Goal: Register for event/course

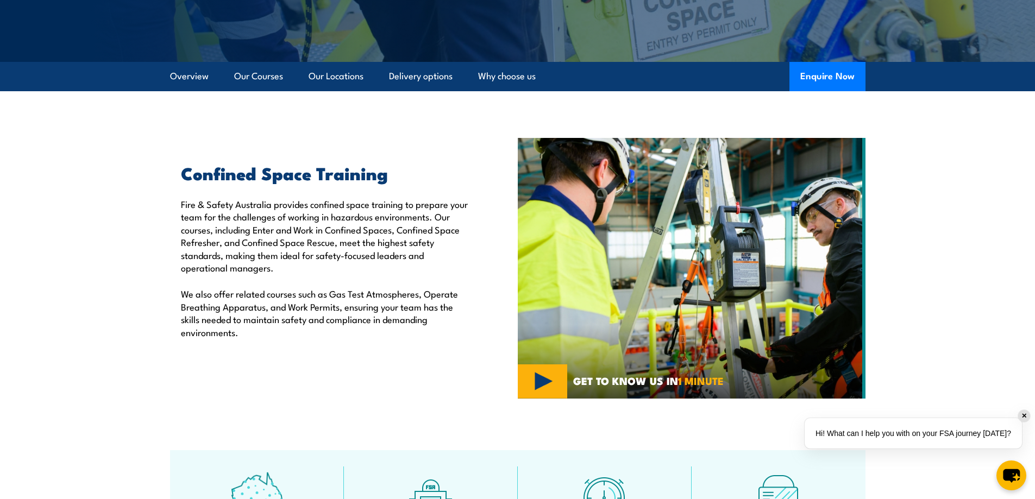
scroll to position [217, 0]
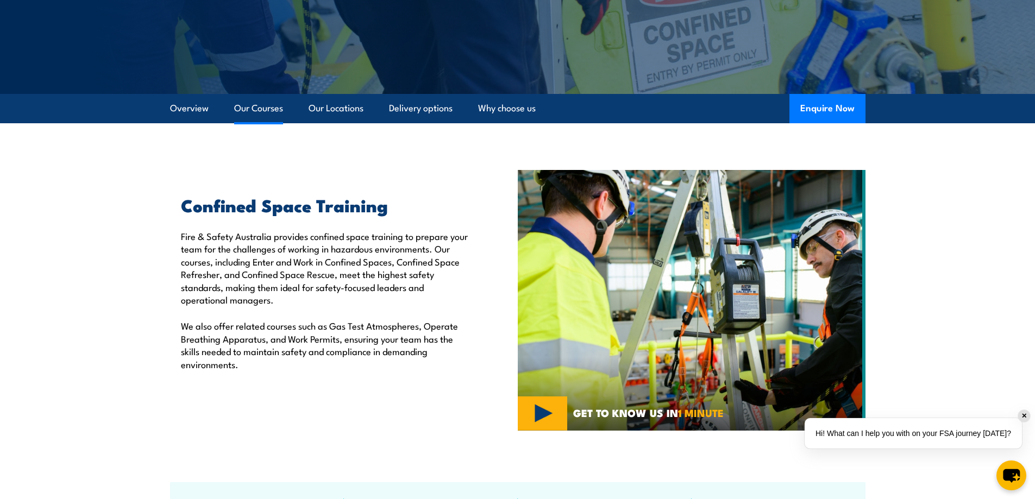
click at [264, 105] on link "Our Courses" at bounding box center [258, 108] width 49 height 29
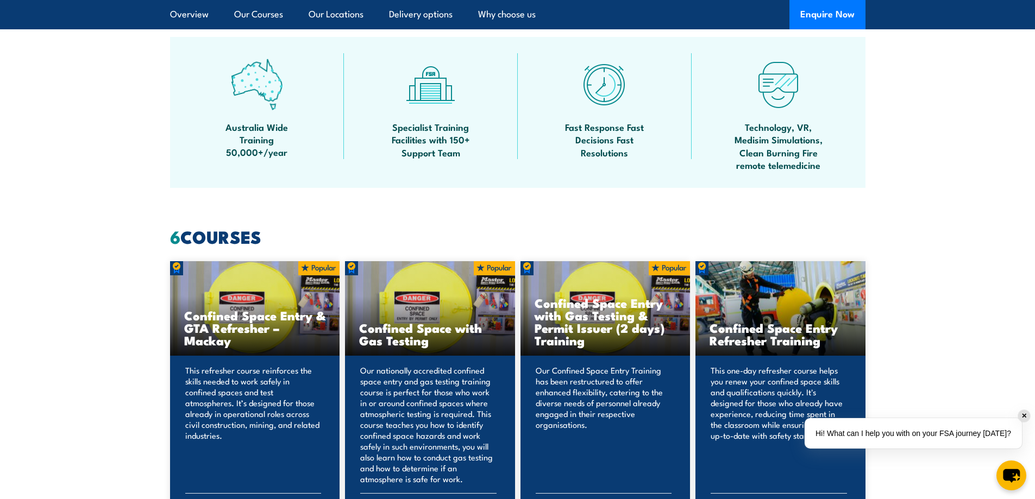
scroll to position [679, 0]
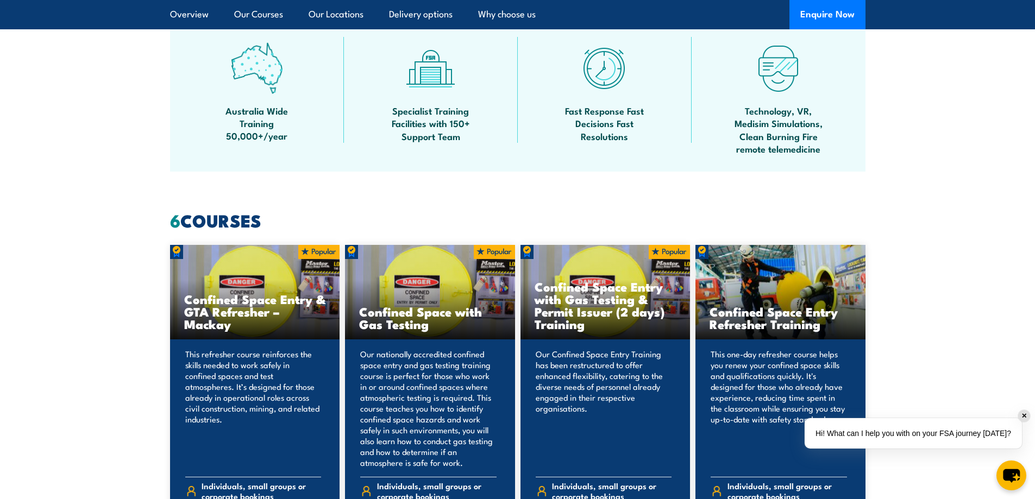
click at [1026, 413] on div "✕" at bounding box center [1025, 416] width 12 height 12
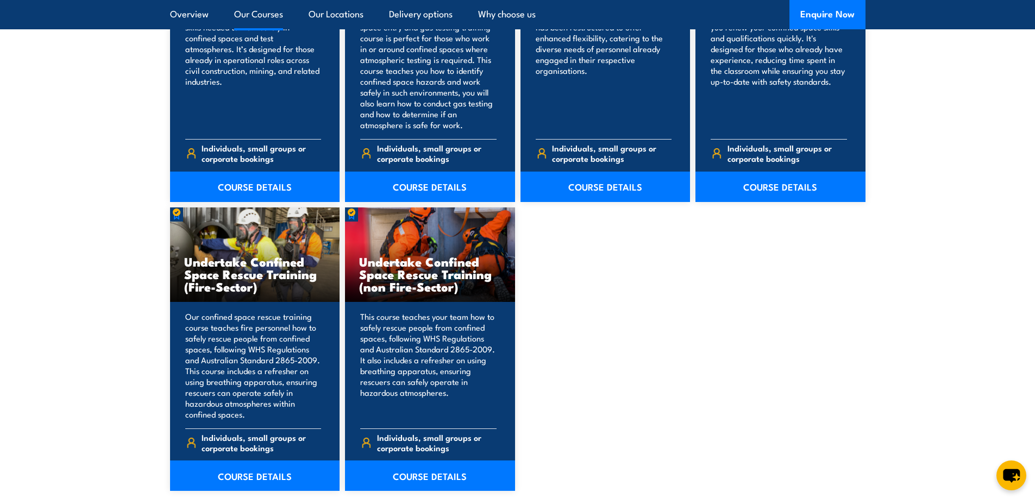
scroll to position [1042, 0]
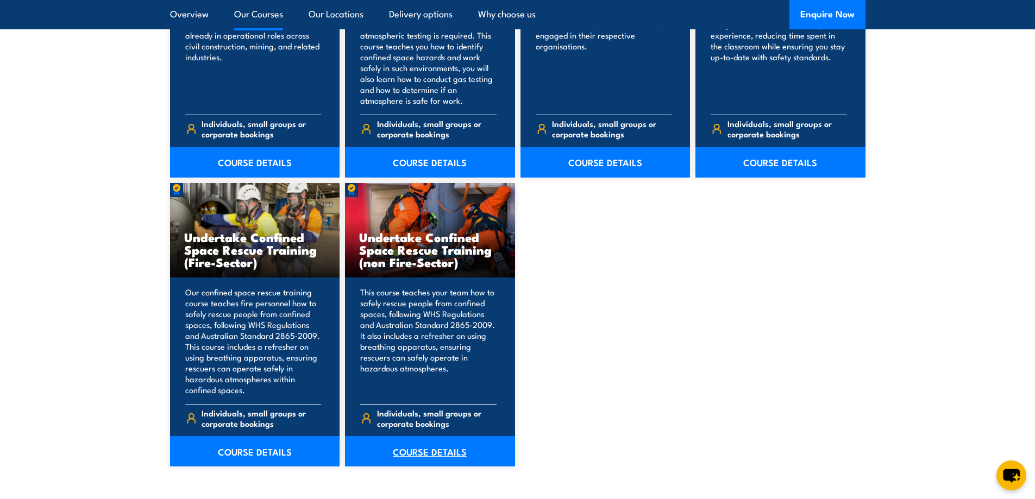
click at [457, 447] on link "COURSE DETAILS" at bounding box center [430, 451] width 170 height 30
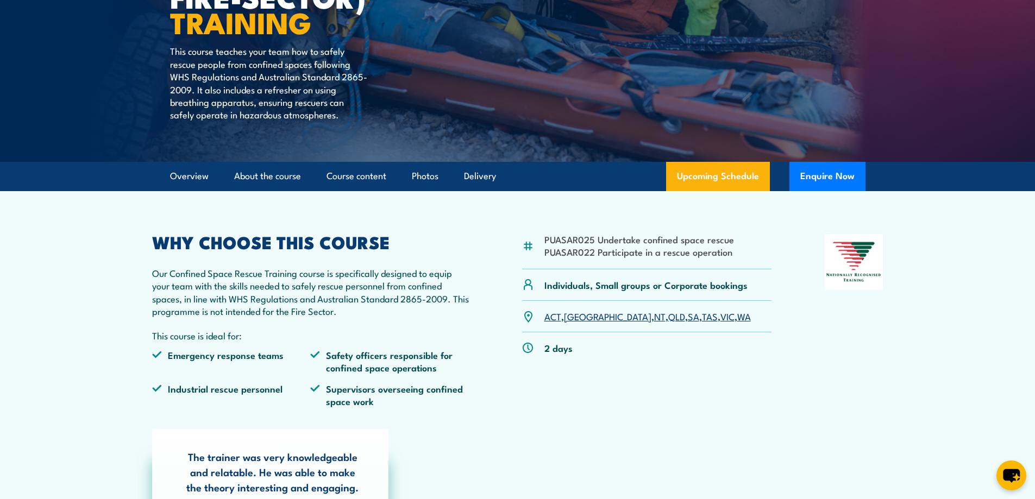
scroll to position [217, 0]
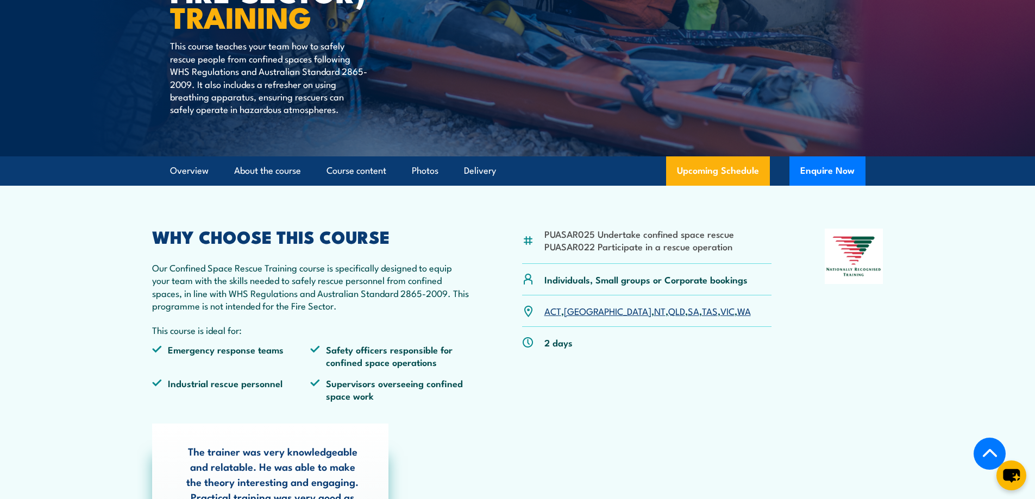
click at [721, 312] on link "VIC" at bounding box center [728, 310] width 14 height 13
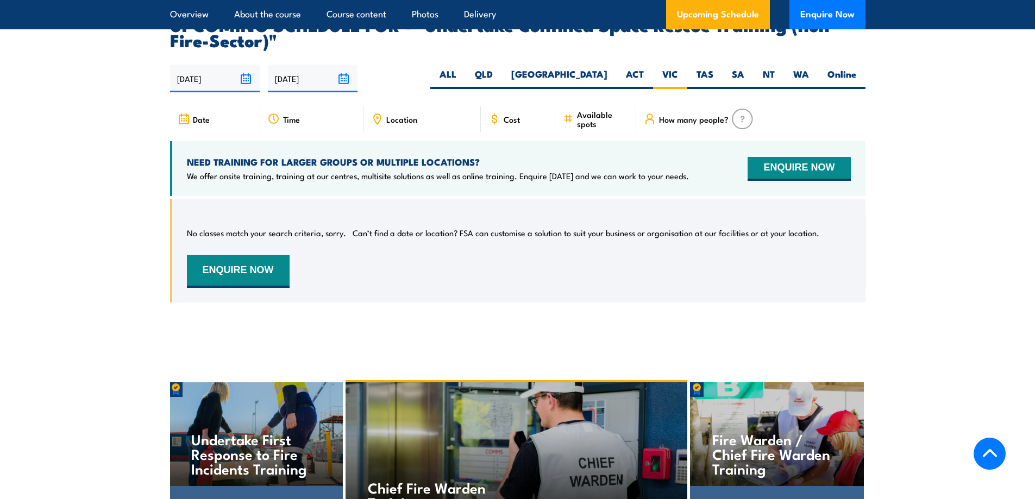
scroll to position [1960, 0]
